Goal: Task Accomplishment & Management: Manage account settings

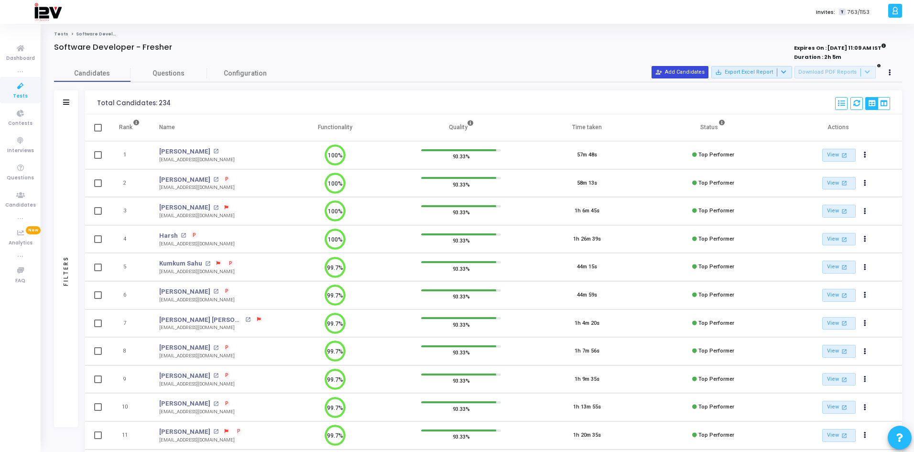
click at [679, 74] on button "person_add_alt Add Candidates" at bounding box center [680, 72] width 57 height 12
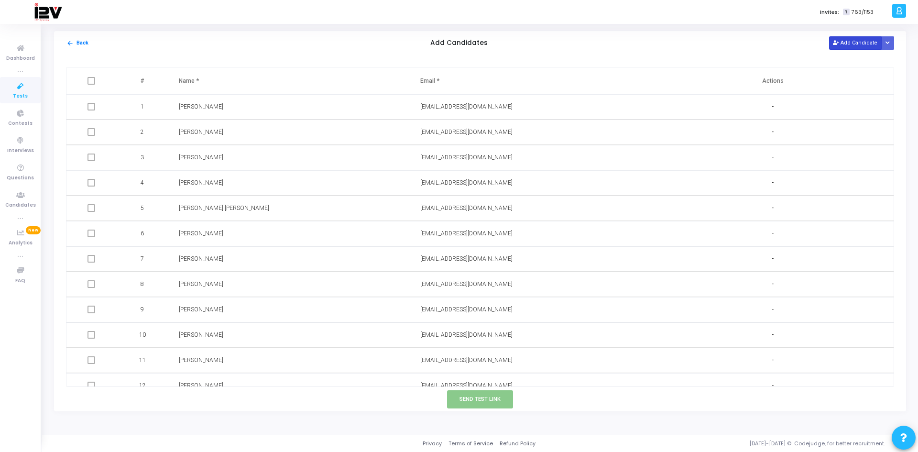
click at [845, 40] on button "Add Candidate" at bounding box center [855, 42] width 53 height 13
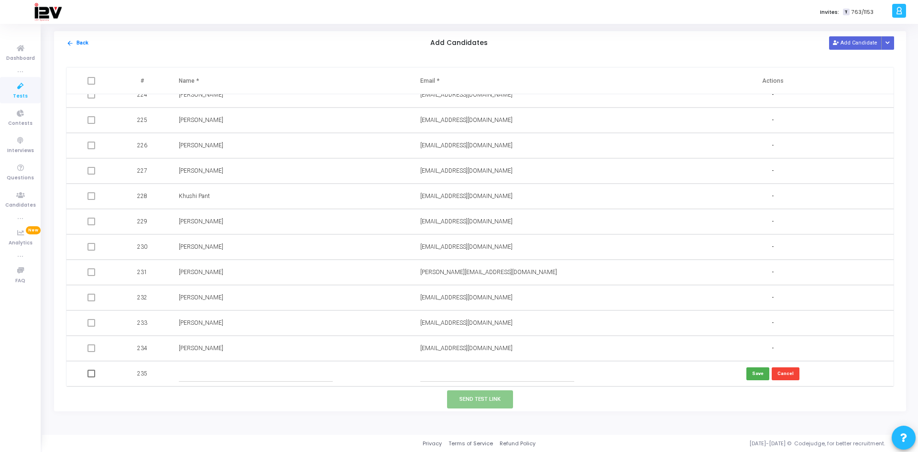
click at [471, 374] on input "text" at bounding box center [497, 374] width 154 height 16
paste input "[EMAIL_ADDRESS][DOMAIN_NAME]"
type input "[EMAIL_ADDRESS][DOMAIN_NAME]"
click at [254, 373] on input "text" at bounding box center [256, 374] width 154 height 16
type input "[PERSON_NAME]"
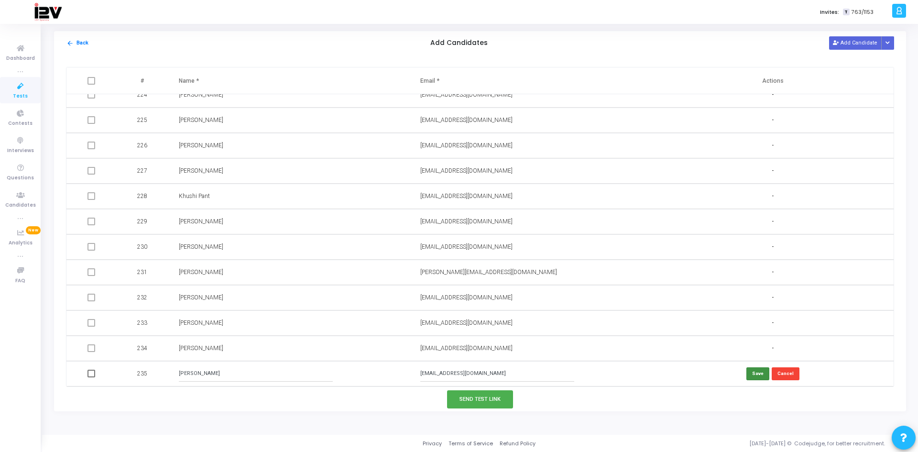
click at [755, 376] on button "Save" at bounding box center [758, 373] width 23 height 13
click at [492, 400] on button "Send Test Link" at bounding box center [480, 399] width 66 height 18
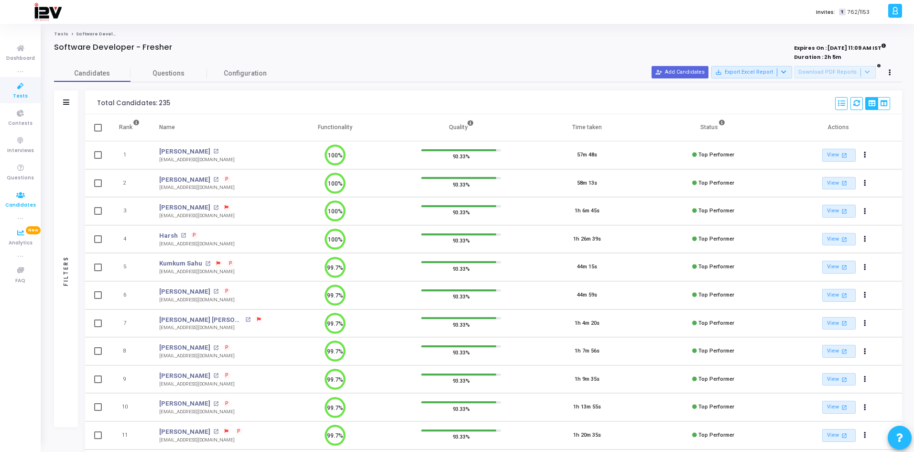
click at [23, 199] on icon at bounding box center [21, 195] width 20 height 12
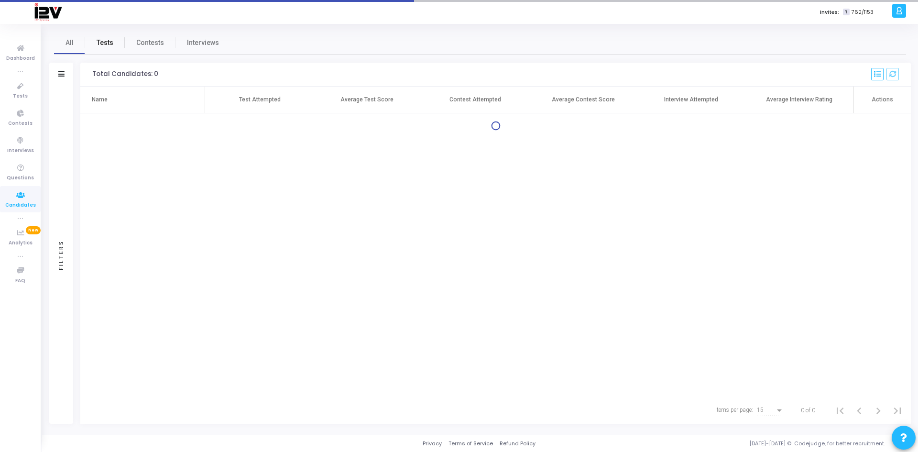
click at [99, 43] on span "Tests" at bounding box center [105, 43] width 17 height 10
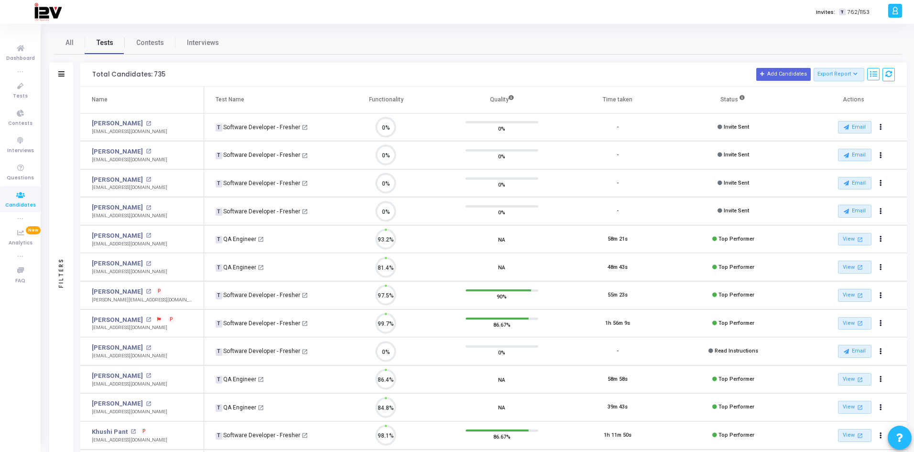
scroll to position [20, 24]
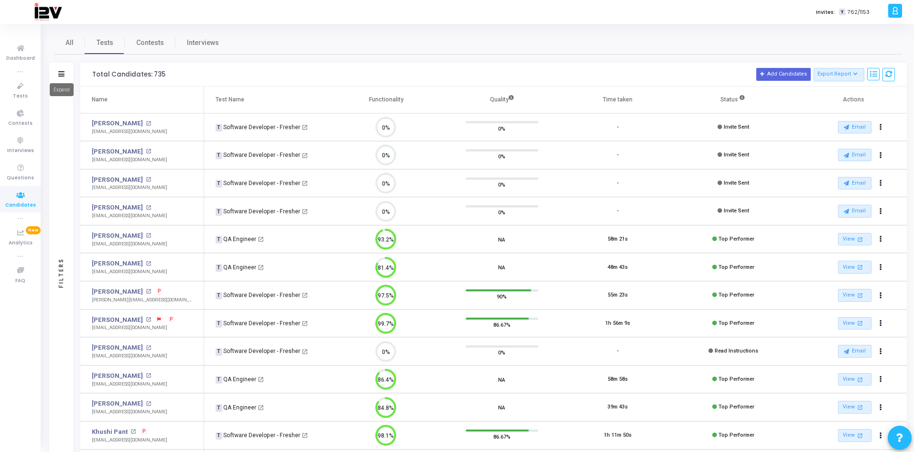
click at [59, 75] on icon at bounding box center [61, 73] width 6 height 5
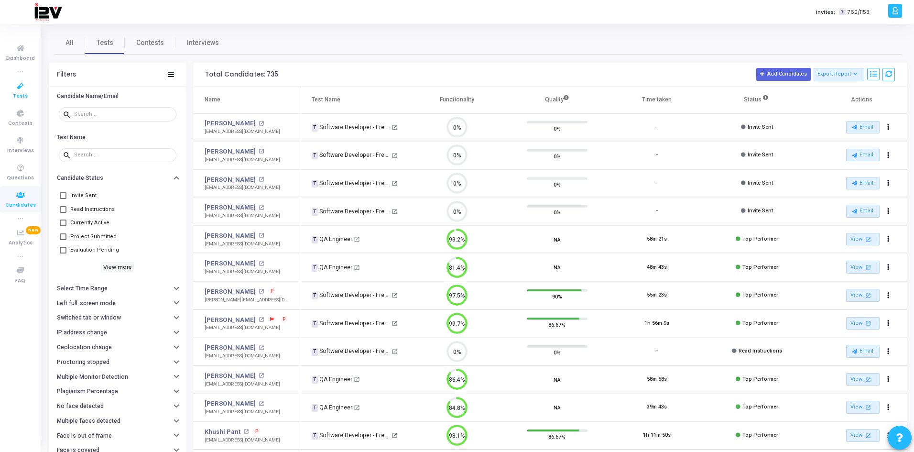
click at [24, 94] on span "Tests" at bounding box center [20, 96] width 15 height 8
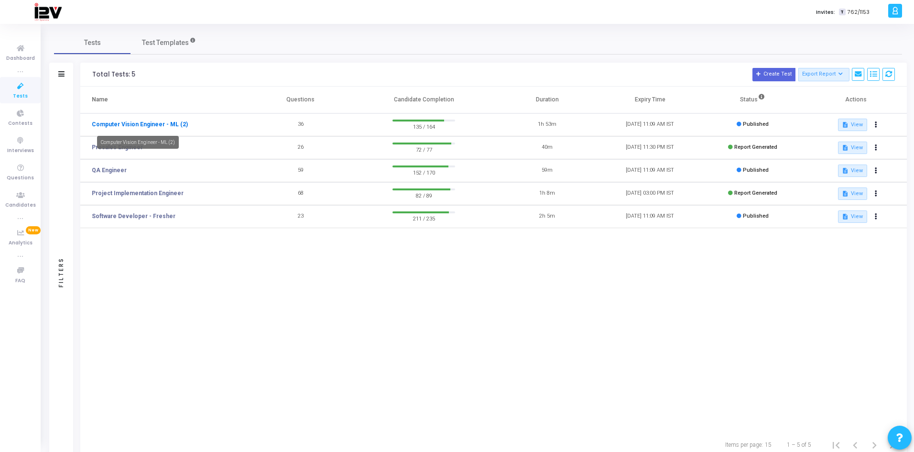
click at [131, 124] on link "Computer Vision Engineer - ML (2)" at bounding box center [140, 124] width 96 height 9
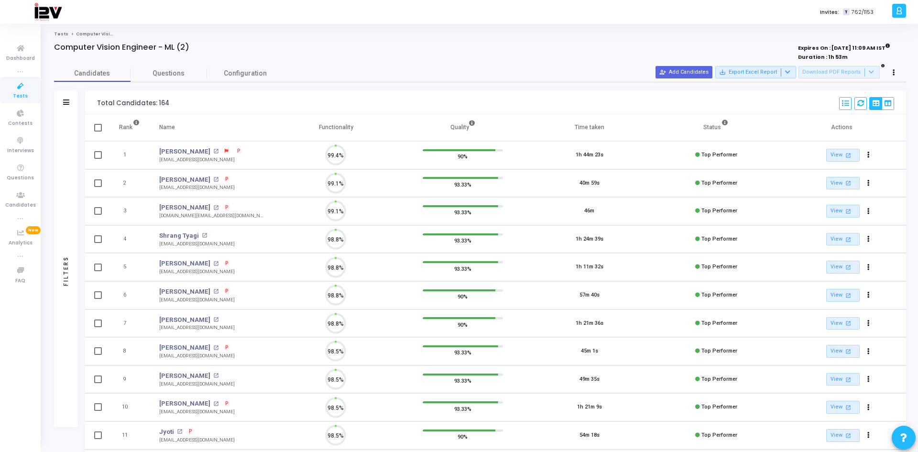
click at [69, 101] on icon at bounding box center [66, 101] width 6 height 5
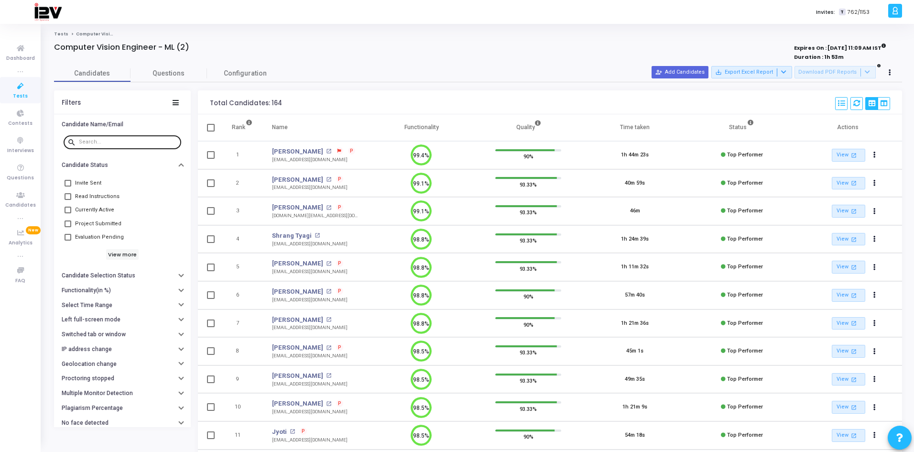
click at [148, 142] on input "text" at bounding box center [128, 142] width 99 height 6
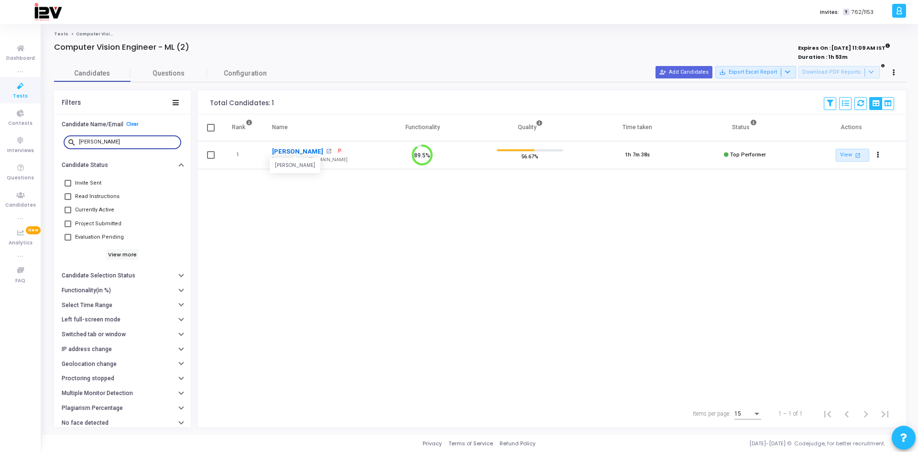
type input "[PERSON_NAME]"
click at [288, 149] on link "[PERSON_NAME]" at bounding box center [297, 152] width 51 height 10
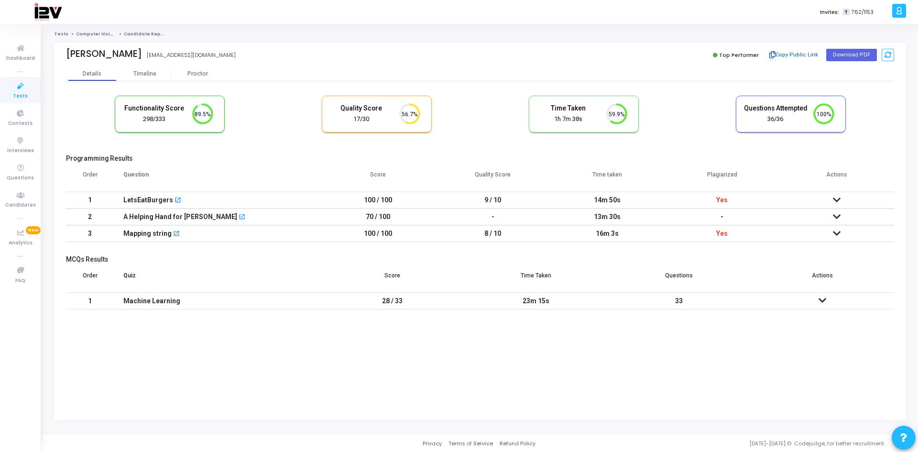
click at [794, 53] on button "Copy Public Link" at bounding box center [794, 55] width 55 height 14
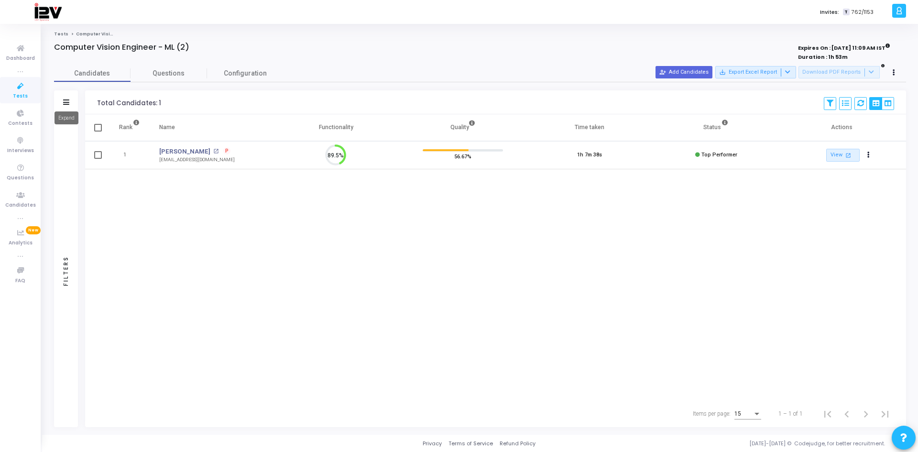
click at [64, 105] on mat-tooltip-component "Expand" at bounding box center [66, 118] width 37 height 26
click at [66, 100] on icon at bounding box center [66, 101] width 6 height 5
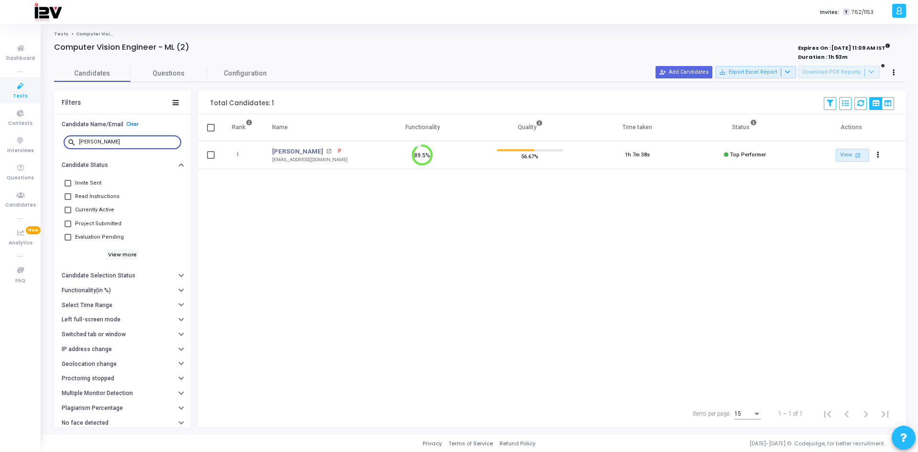
drag, startPoint x: 118, startPoint y: 145, endPoint x: 79, endPoint y: 147, distance: 38.8
click at [79, 147] on div "[PERSON_NAME]" at bounding box center [128, 141] width 99 height 15
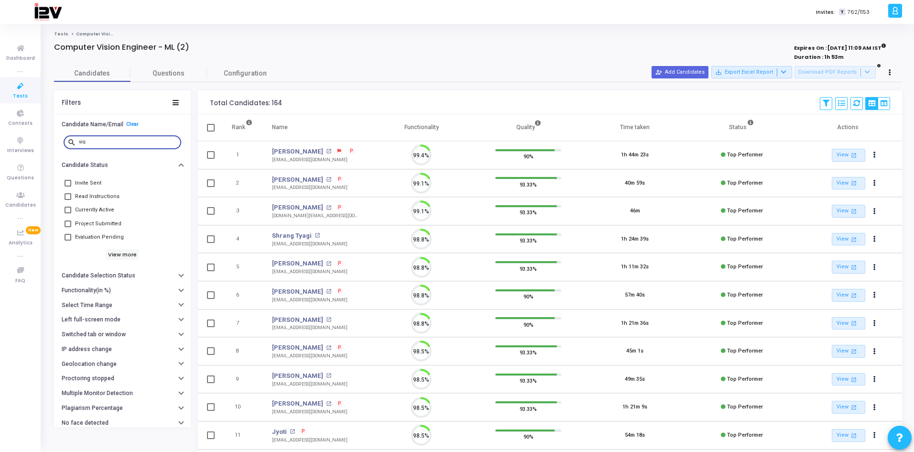
scroll to position [20, 24]
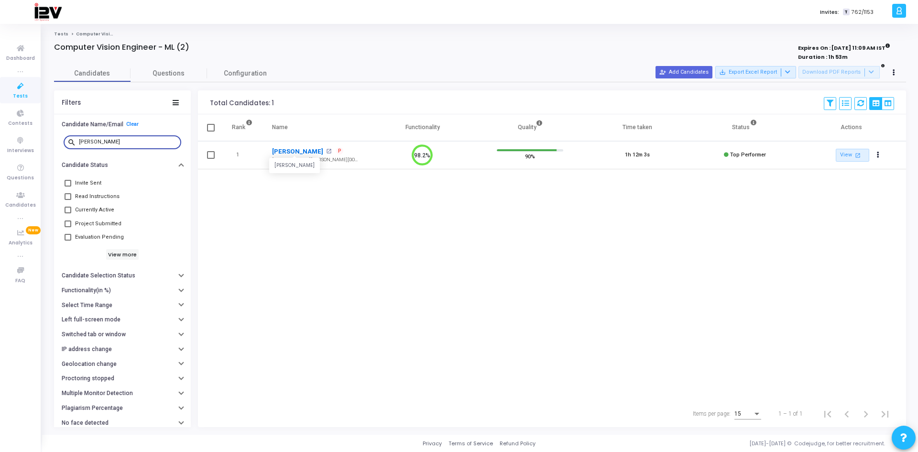
type input "[PERSON_NAME]"
click at [287, 150] on link "[PERSON_NAME]" at bounding box center [297, 152] width 51 height 10
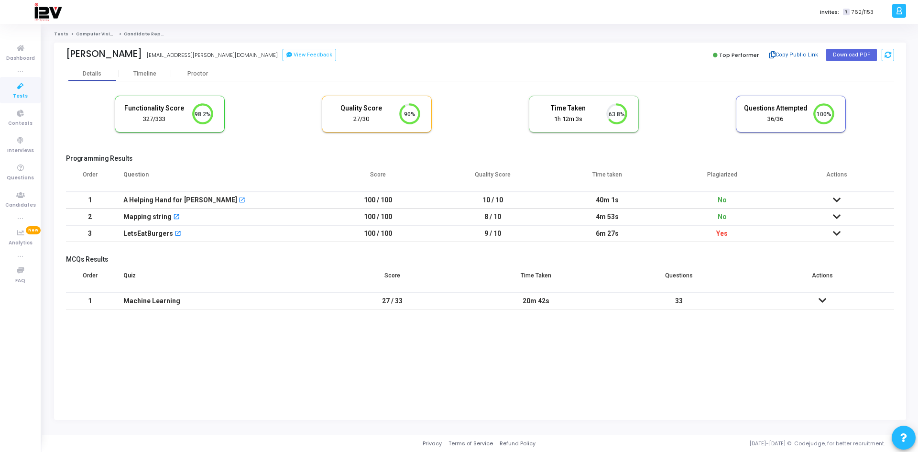
click at [797, 55] on button "Copy Public Link" at bounding box center [794, 55] width 55 height 14
